Goal: Transaction & Acquisition: Register for event/course

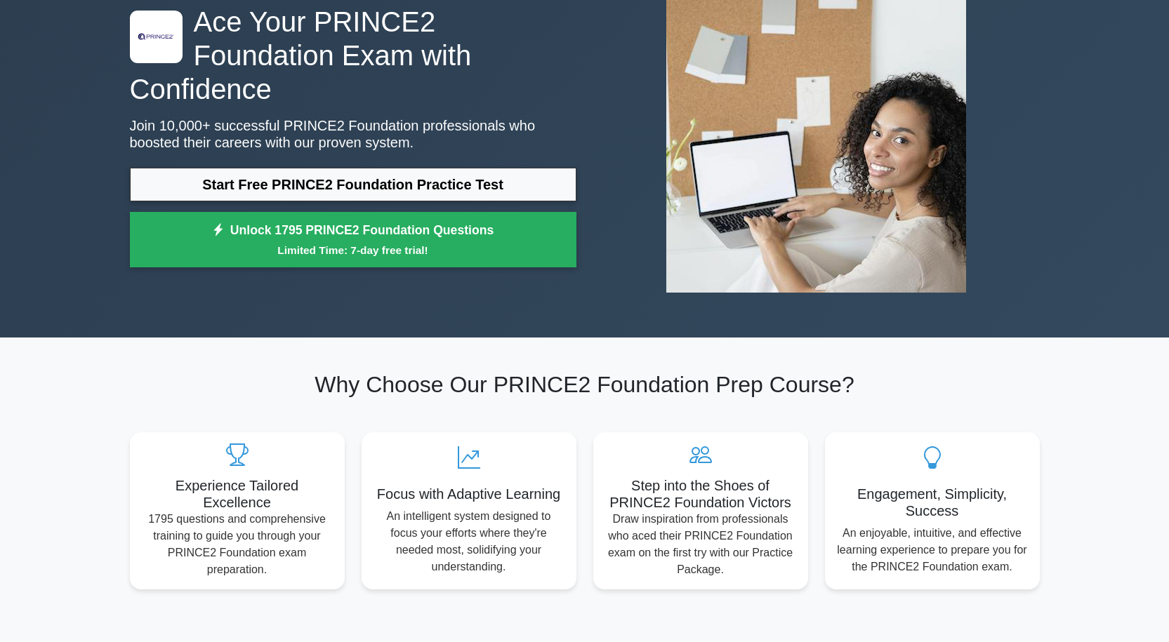
scroll to position [140, 0]
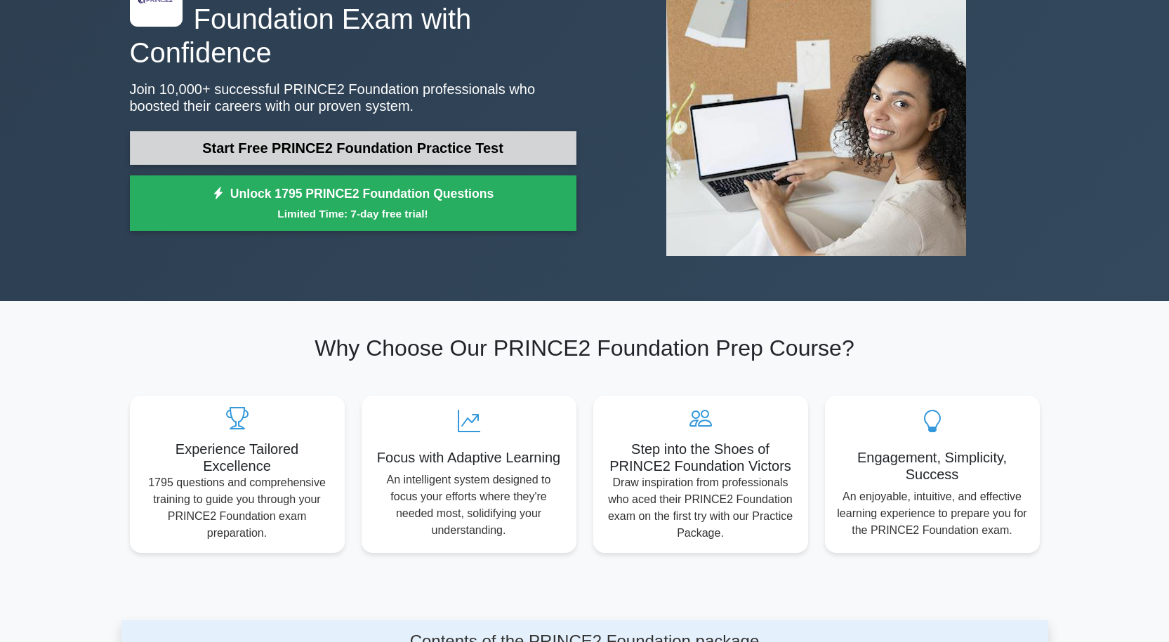
click at [418, 131] on link "Start Free PRINCE2 Foundation Practice Test" at bounding box center [353, 148] width 446 height 34
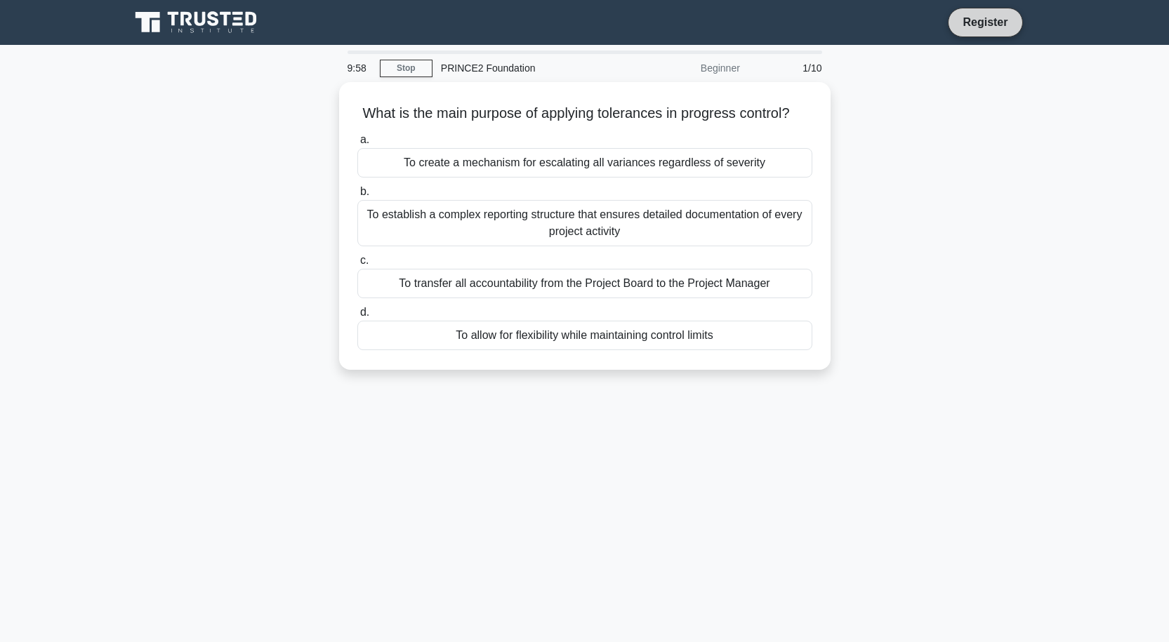
click at [1015, 23] on link "Register" at bounding box center [985, 22] width 62 height 18
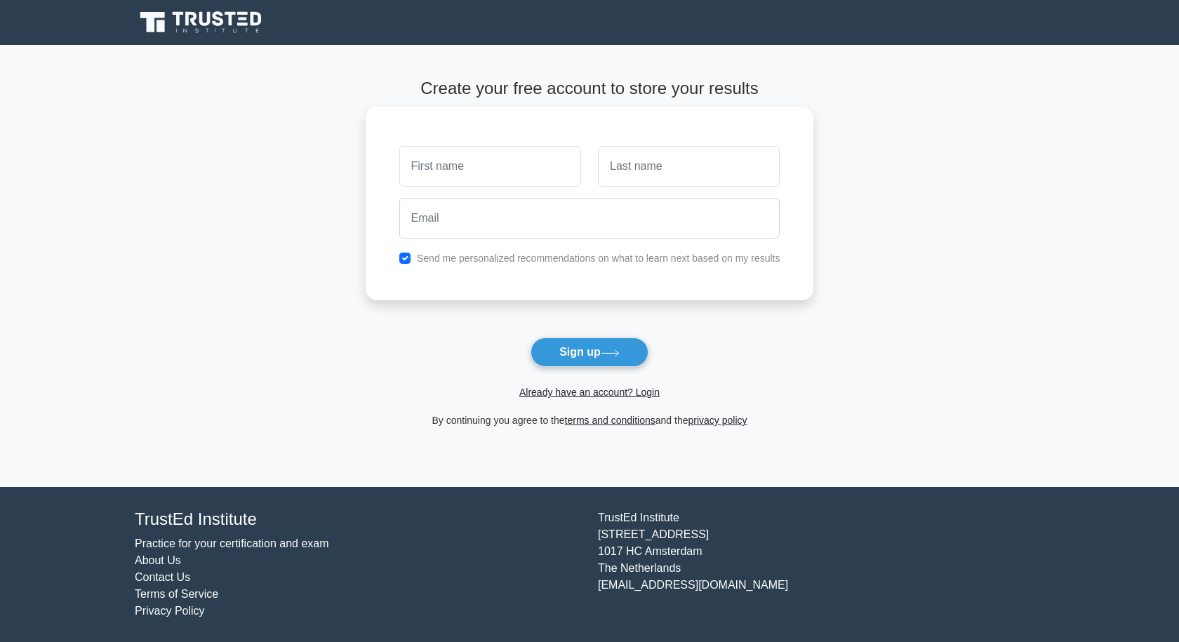
click at [480, 160] on input "text" at bounding box center [490, 166] width 182 height 41
click at [611, 357] on icon at bounding box center [610, 354] width 19 height 8
click at [590, 394] on link "Already have an account? Login" at bounding box center [589, 392] width 140 height 11
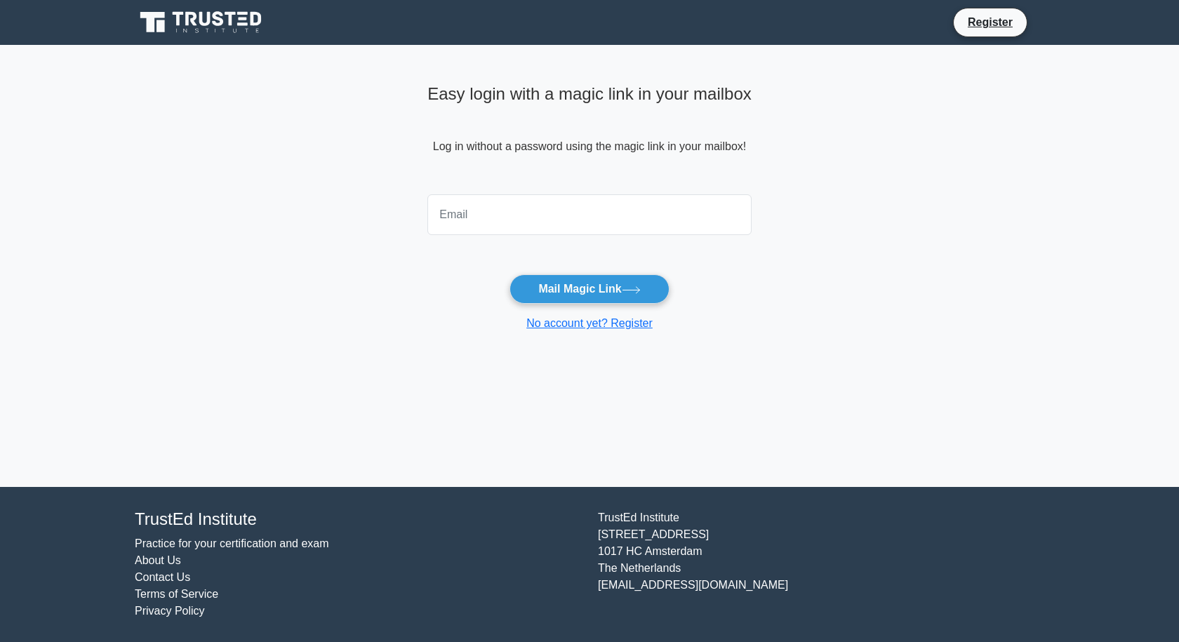
click at [533, 212] on input "email" at bounding box center [589, 214] width 324 height 41
type input "dennis.tumusiime@yahoo.com"
click at [607, 281] on button "Mail Magic Link" at bounding box center [589, 288] width 159 height 29
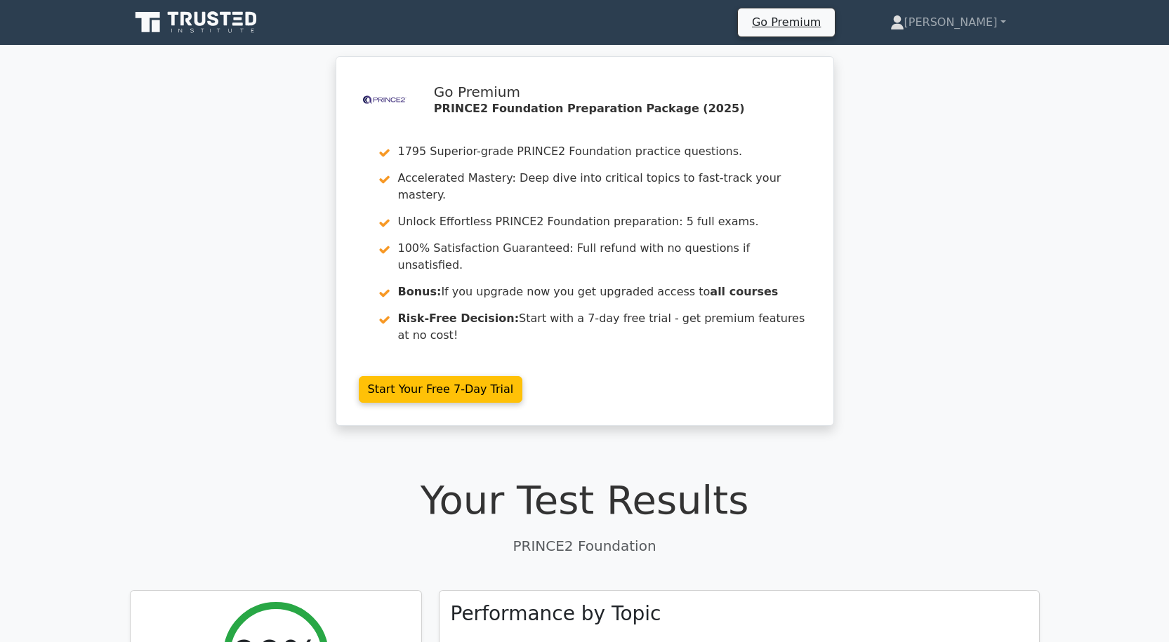
click at [218, 19] on icon at bounding box center [197, 22] width 135 height 27
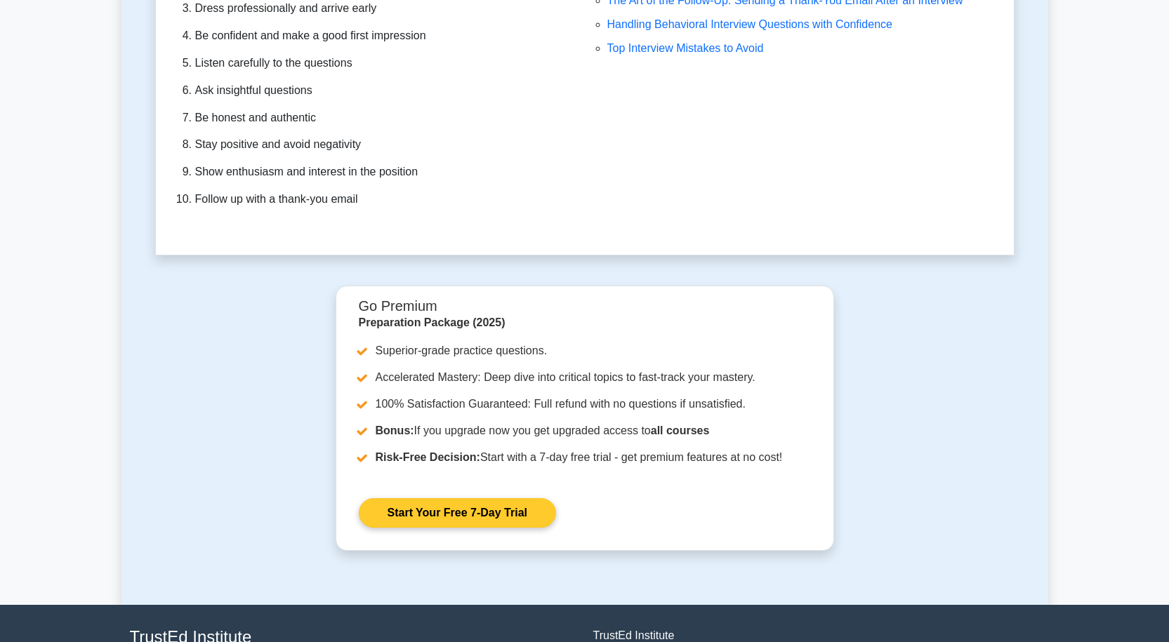
scroll to position [4150, 0]
